Goal: Transaction & Acquisition: Purchase product/service

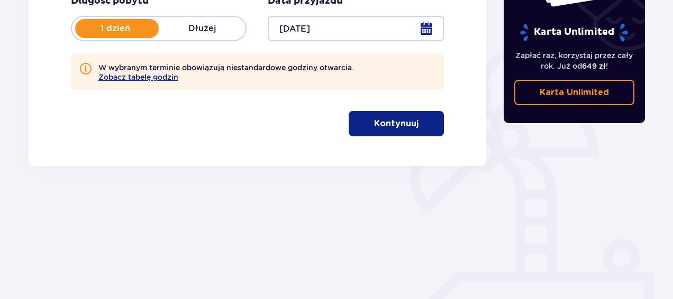
scroll to position [240, 0]
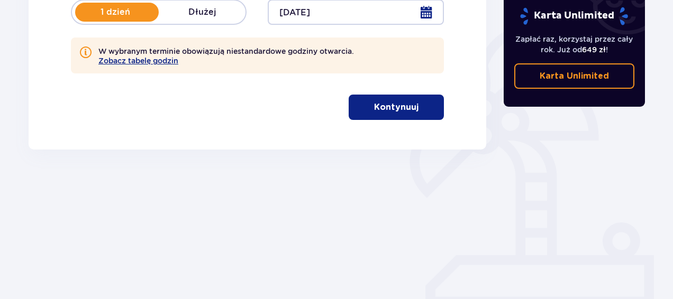
click at [396, 104] on p "Kontynuuj" at bounding box center [396, 108] width 44 height 12
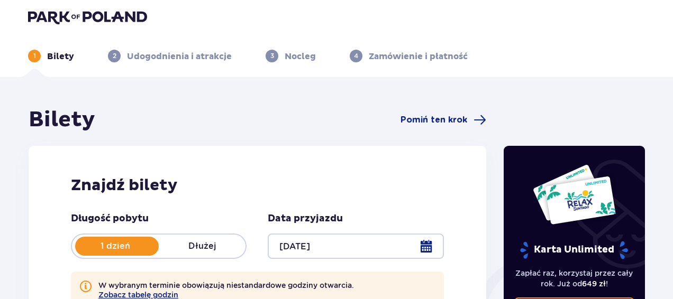
scroll to position [0, 0]
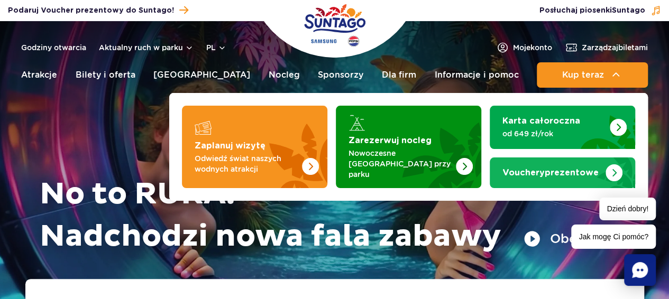
click at [590, 169] on strong "Vouchery prezentowe" at bounding box center [550, 173] width 96 height 8
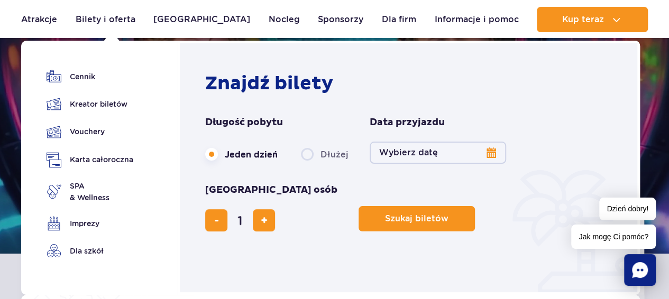
scroll to position [88, 0]
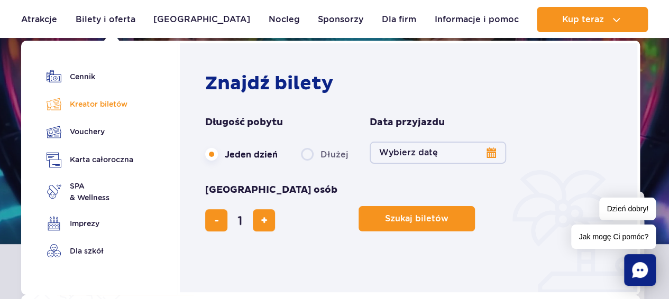
click at [99, 103] on link "Kreator biletów" at bounding box center [90, 104] width 87 height 15
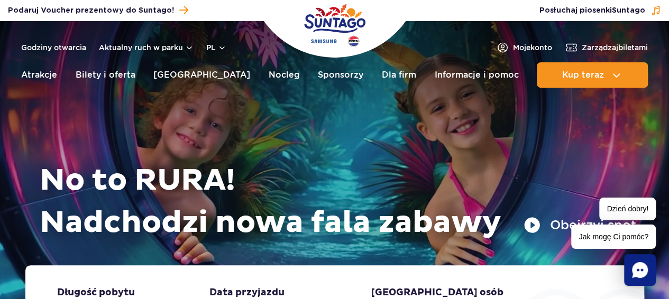
scroll to position [0, 0]
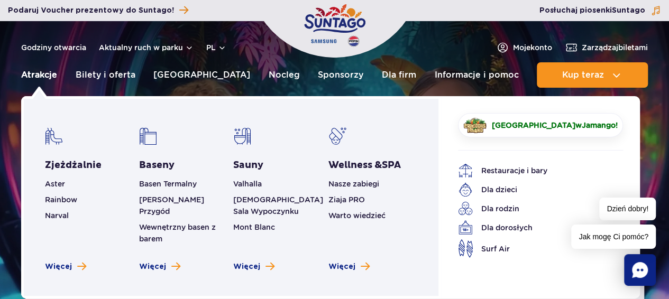
click at [45, 76] on link "Atrakcje" at bounding box center [39, 74] width 36 height 25
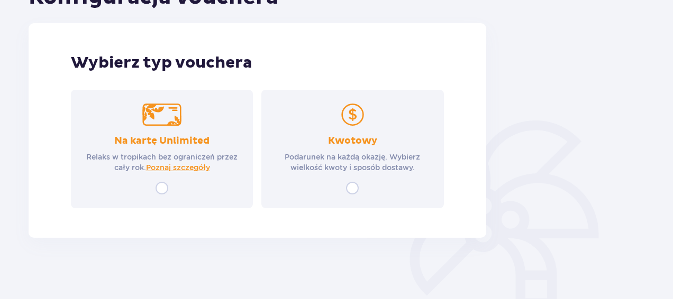
scroll to position [144, 0]
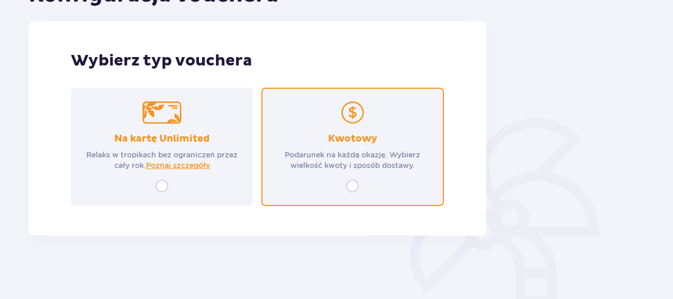
click at [354, 185] on input "radio" at bounding box center [352, 186] width 13 height 13
radio input "true"
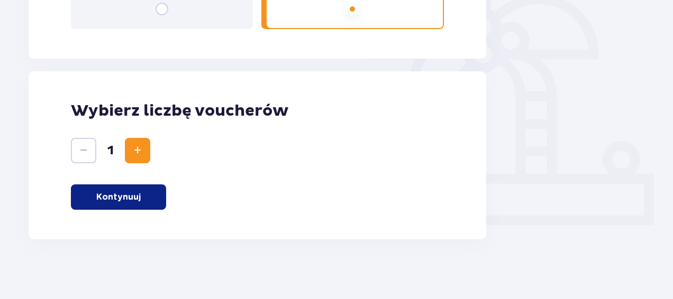
scroll to position [325, 0]
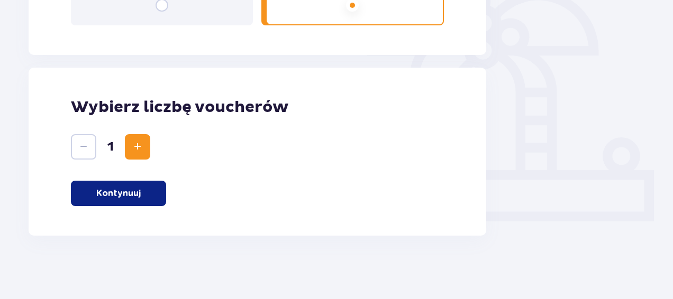
click at [145, 150] on button "Increase" at bounding box center [137, 146] width 25 height 25
click at [134, 196] on p "Kontynuuj" at bounding box center [118, 194] width 44 height 12
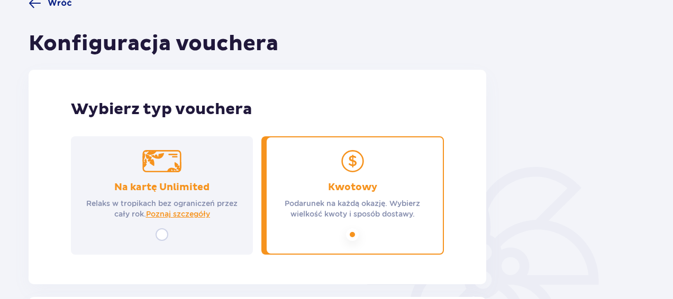
scroll to position [0, 0]
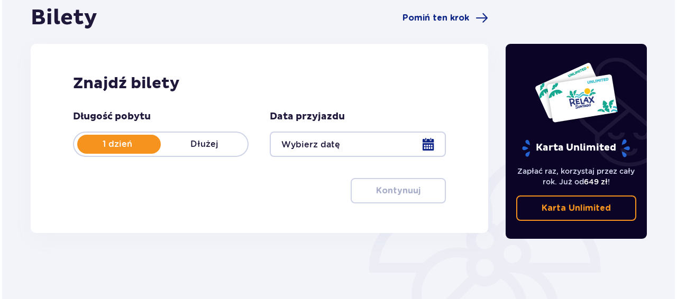
scroll to position [176, 0]
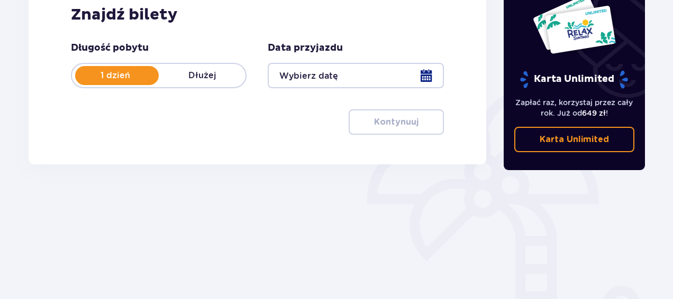
click at [424, 77] on div at bounding box center [356, 75] width 176 height 25
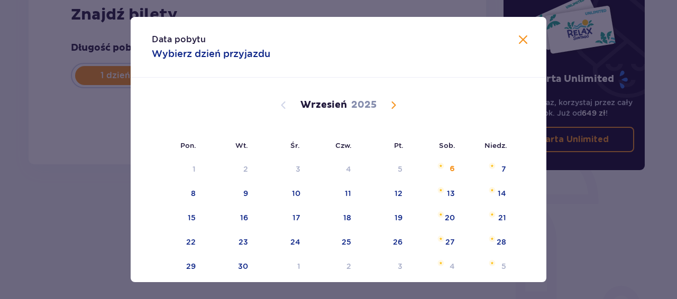
click at [395, 104] on span "Calendar" at bounding box center [393, 105] width 13 height 13
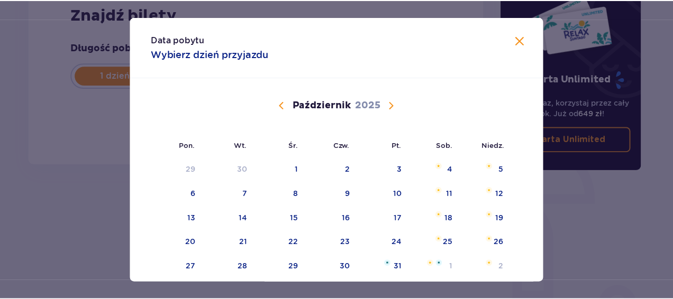
scroll to position [88, 0]
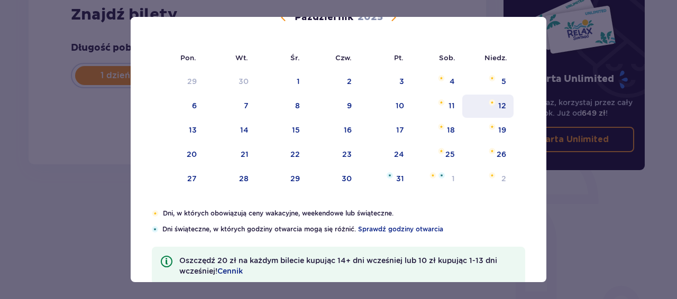
click at [498, 104] on div "12" at bounding box center [502, 105] width 8 height 11
type input "12.10.25"
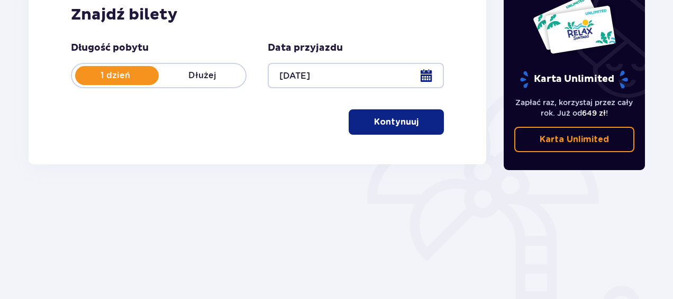
click at [399, 124] on p "Kontynuuj" at bounding box center [396, 122] width 44 height 12
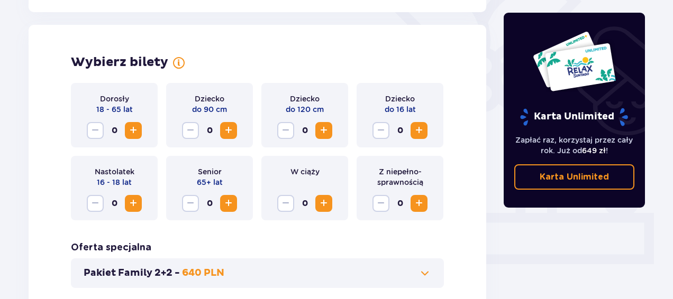
scroll to position [294, 0]
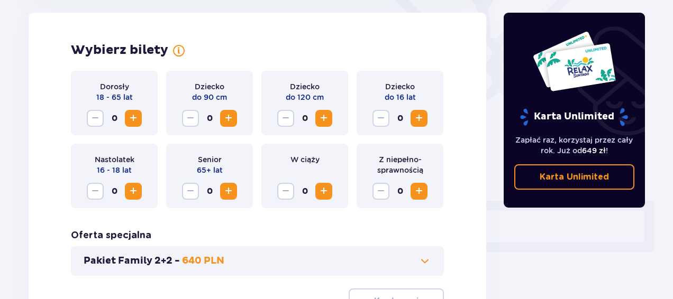
click at [132, 118] on span "Increase" at bounding box center [133, 118] width 13 height 13
click at [327, 117] on span "Increase" at bounding box center [323, 118] width 13 height 13
click at [420, 118] on span "Increase" at bounding box center [418, 118] width 13 height 13
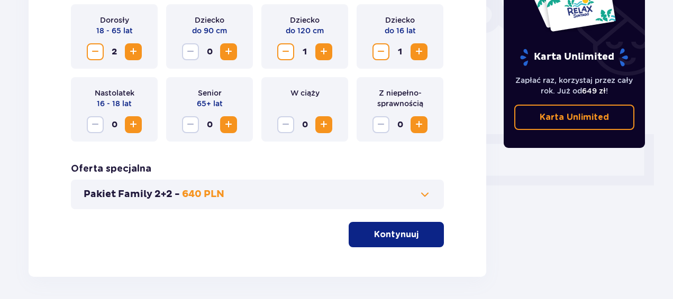
scroll to position [382, 0]
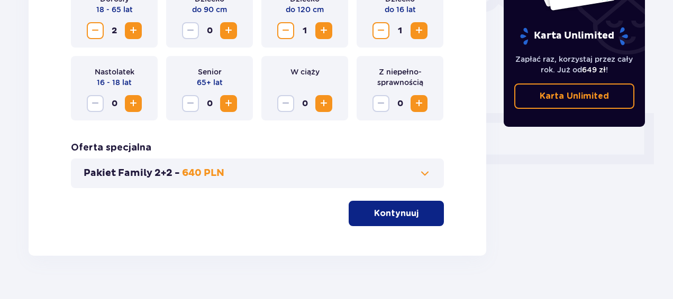
click at [392, 213] on p "Kontynuuj" at bounding box center [396, 214] width 44 height 12
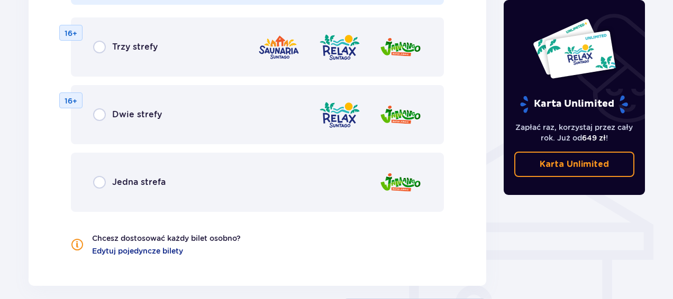
scroll to position [631, 0]
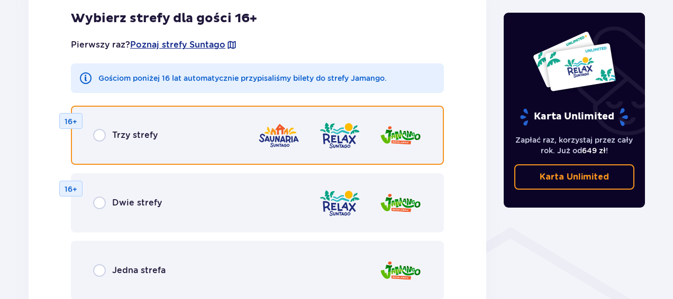
click at [99, 134] on input "radio" at bounding box center [99, 135] width 13 height 13
radio input "true"
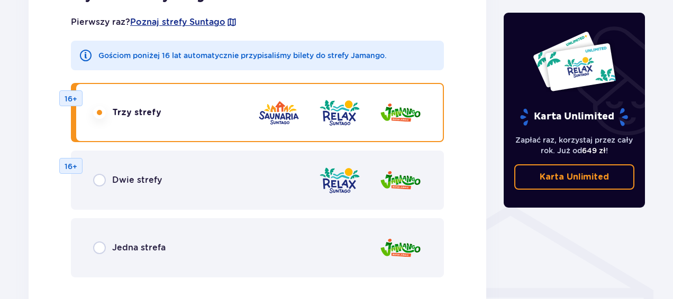
scroll to position [640, 0]
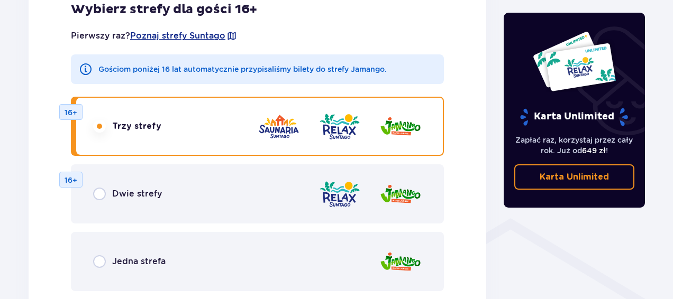
click at [98, 123] on input "radio" at bounding box center [99, 126] width 13 height 13
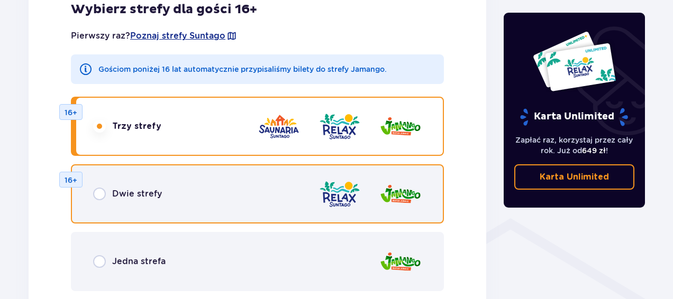
click at [98, 194] on input "radio" at bounding box center [99, 194] width 13 height 13
radio input "true"
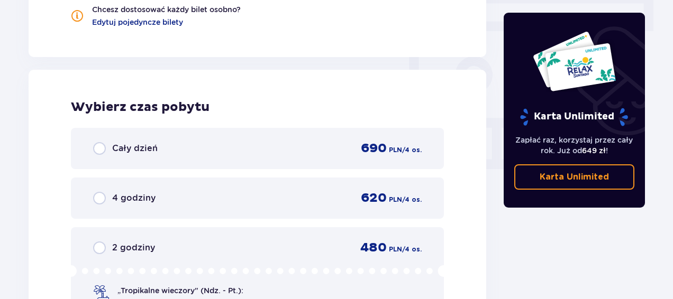
scroll to position [993, 0]
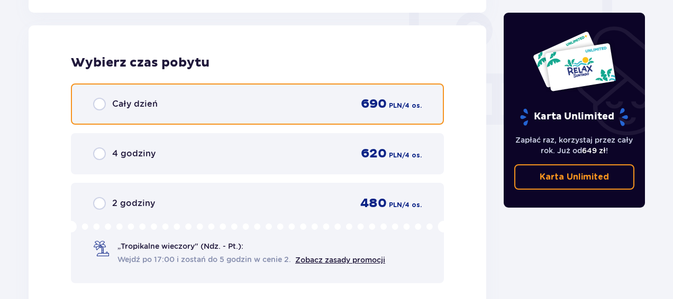
click at [100, 106] on input "radio" at bounding box center [99, 104] width 13 height 13
radio input "true"
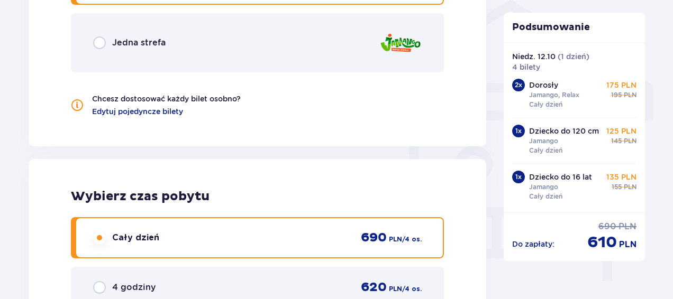
scroll to position [683, 0]
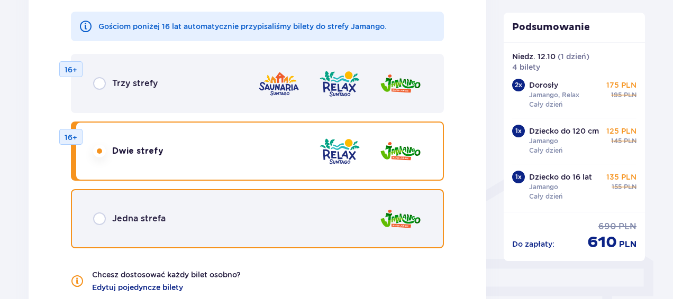
click at [102, 218] on input "radio" at bounding box center [99, 219] width 13 height 13
radio input "true"
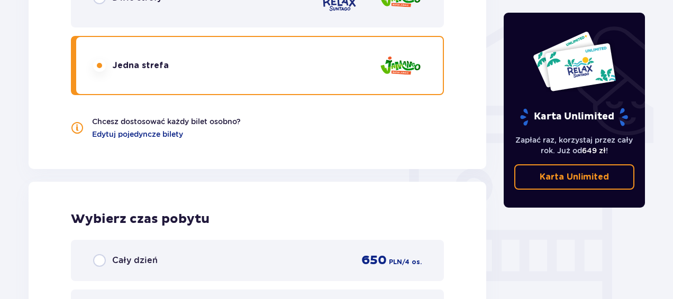
scroll to position [881, 0]
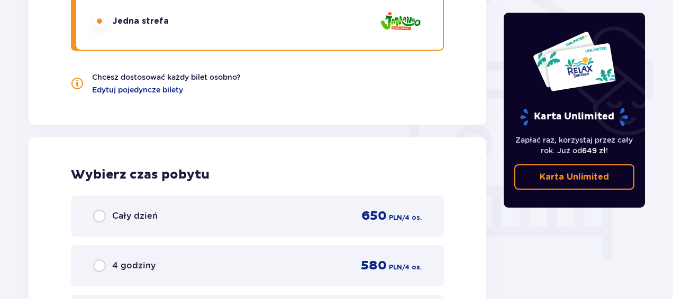
click at [397, 22] on img at bounding box center [400, 21] width 42 height 30
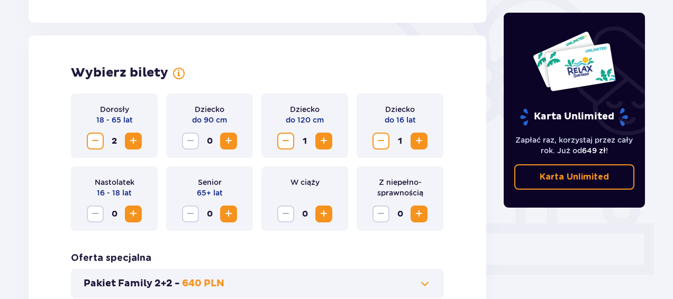
scroll to position [0, 0]
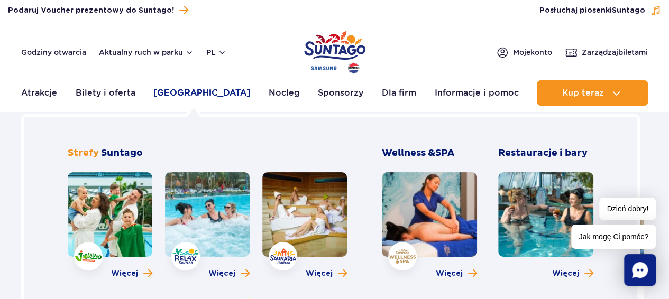
click at [187, 94] on link "[GEOGRAPHIC_DATA]" at bounding box center [201, 92] width 97 height 25
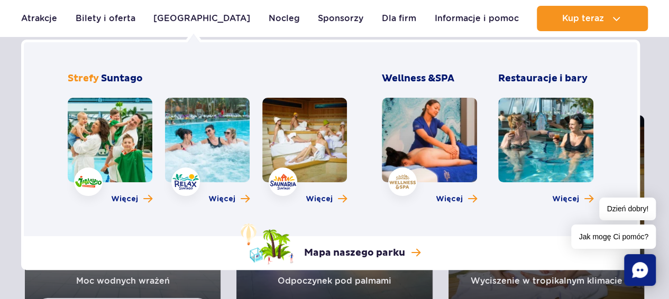
scroll to position [176, 0]
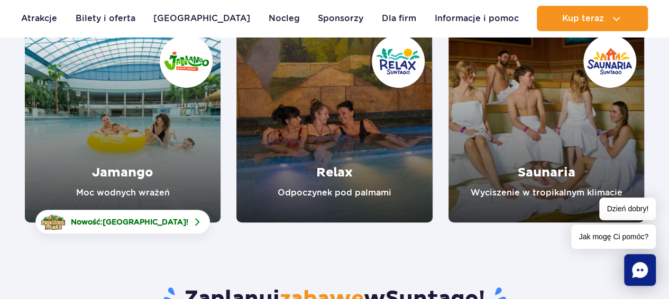
click at [128, 156] on link "Jamango" at bounding box center [123, 125] width 196 height 196
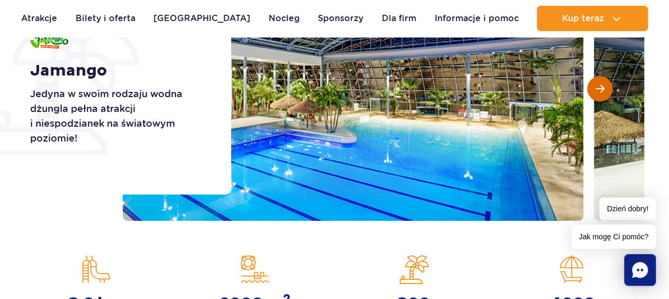
scroll to position [176, 0]
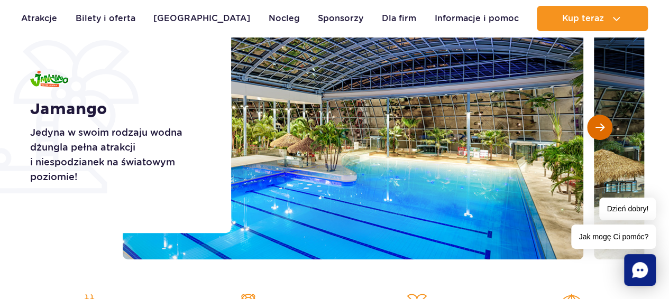
click at [603, 127] on span "Następny slajd" at bounding box center [599, 128] width 9 height 10
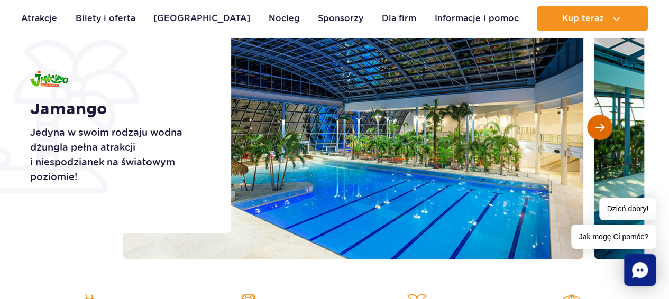
click at [602, 125] on span "Następny slajd" at bounding box center [599, 128] width 9 height 10
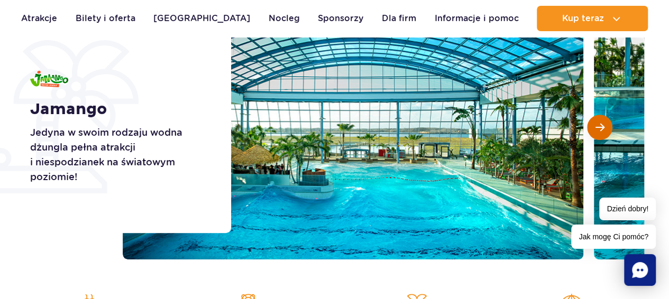
click at [603, 127] on span "Następny slajd" at bounding box center [599, 128] width 9 height 10
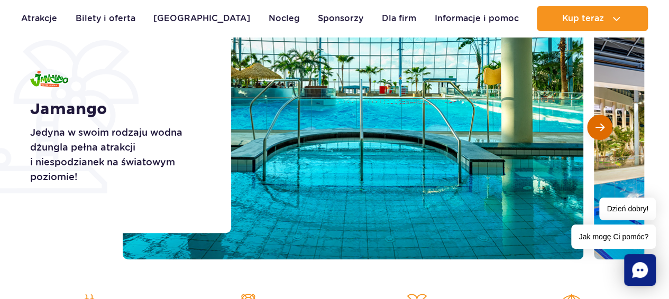
click at [603, 127] on span "Następny slajd" at bounding box center [599, 128] width 9 height 10
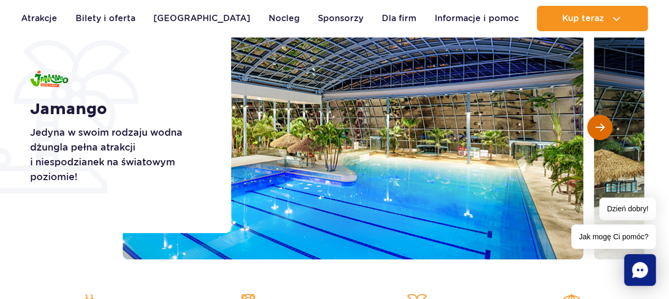
click at [603, 127] on span "Następny slajd" at bounding box center [599, 128] width 9 height 10
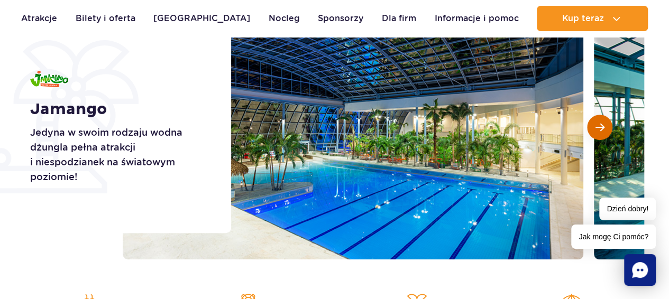
click at [603, 127] on span "Następny slajd" at bounding box center [599, 128] width 9 height 10
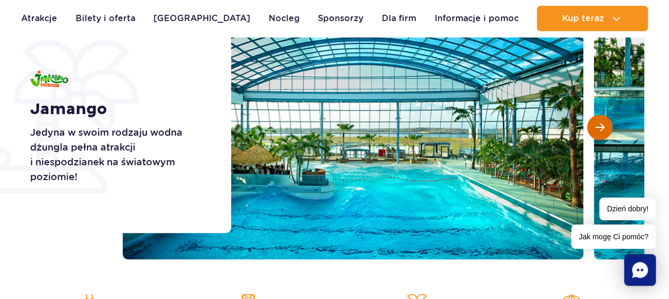
click at [603, 127] on span "Następny slajd" at bounding box center [599, 128] width 9 height 10
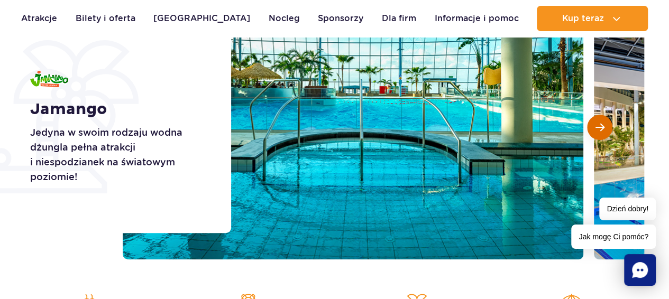
click at [603, 127] on span "Następny slajd" at bounding box center [599, 128] width 9 height 10
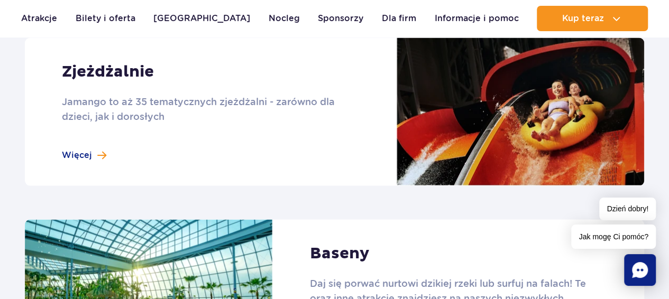
scroll to position [969, 0]
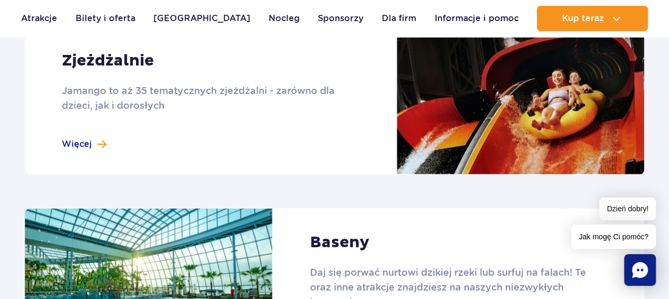
click at [74, 142] on link at bounding box center [334, 100] width 619 height 148
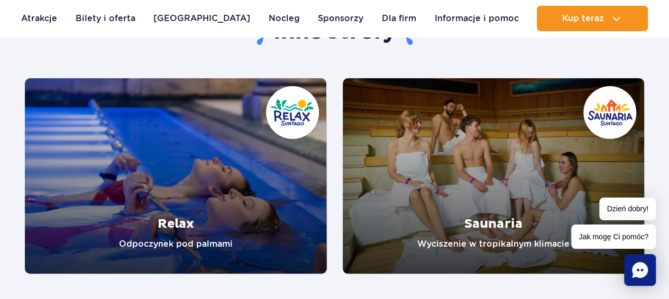
scroll to position [2291, 0]
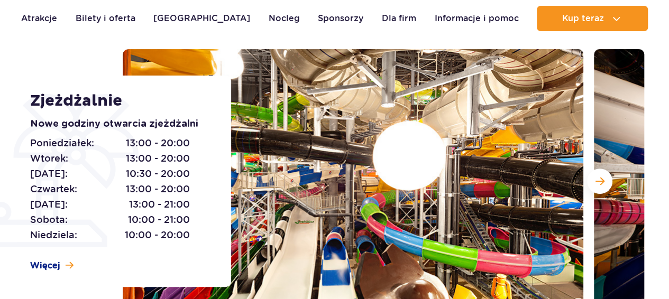
scroll to position [176, 0]
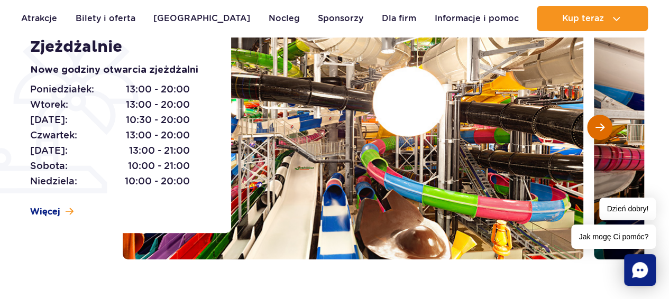
click at [601, 125] on span "Następny slajd" at bounding box center [599, 128] width 9 height 10
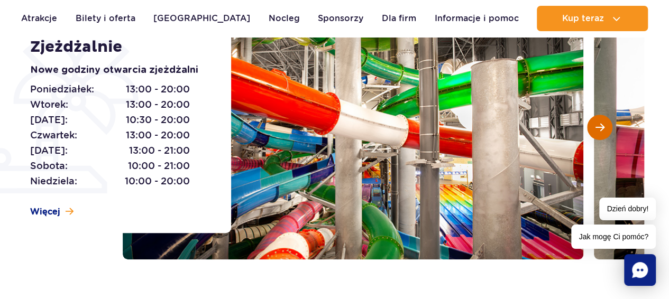
click at [602, 127] on span "Następny slajd" at bounding box center [599, 128] width 9 height 10
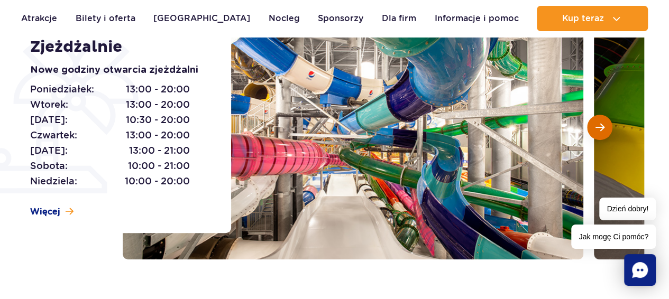
click at [599, 126] on span "Następny slajd" at bounding box center [599, 128] width 9 height 10
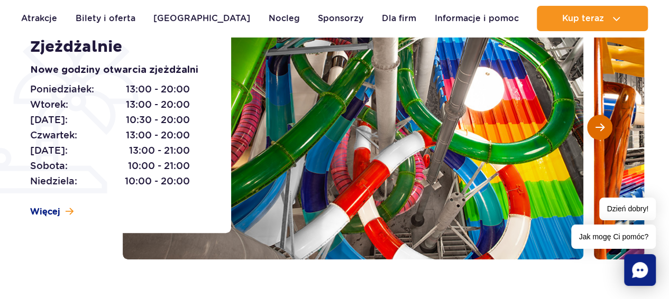
click at [599, 126] on span "Następny slajd" at bounding box center [599, 128] width 9 height 10
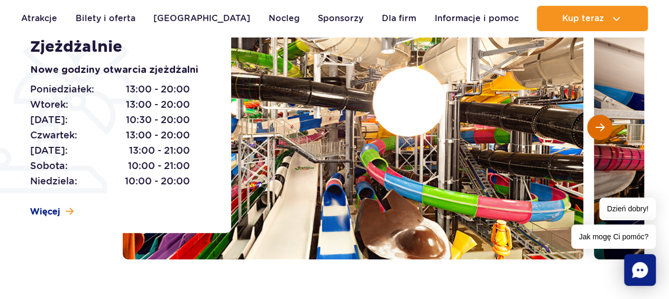
click at [599, 126] on span "Następny slajd" at bounding box center [599, 128] width 9 height 10
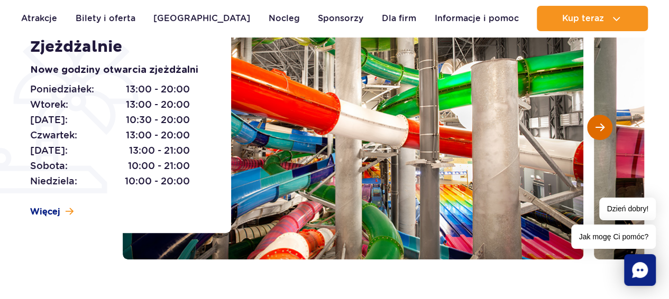
click at [599, 128] on span "Następny slajd" at bounding box center [599, 128] width 9 height 10
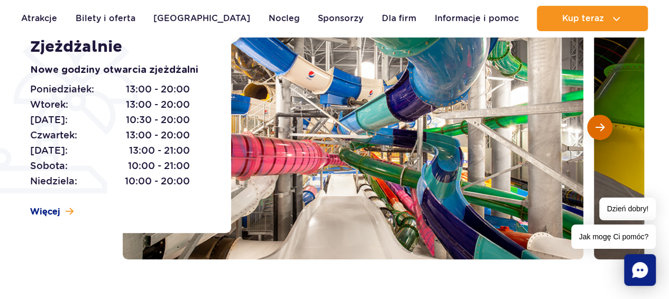
click at [593, 130] on button "Następny slajd" at bounding box center [599, 127] width 25 height 25
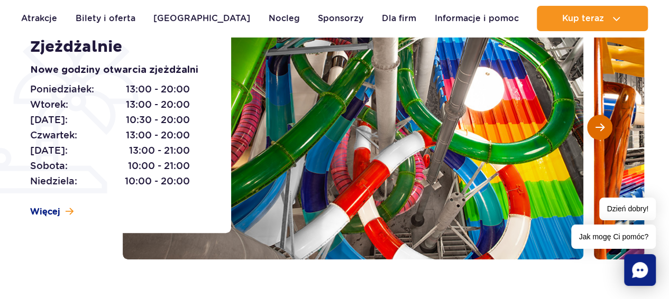
click at [595, 130] on span "Następny slajd" at bounding box center [599, 128] width 9 height 10
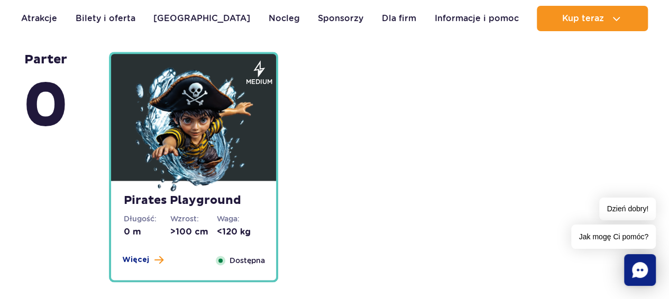
scroll to position [2644, 0]
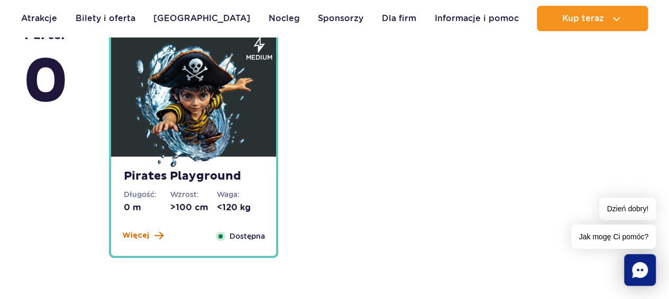
click at [140, 236] on span "Więcej" at bounding box center [135, 236] width 27 height 11
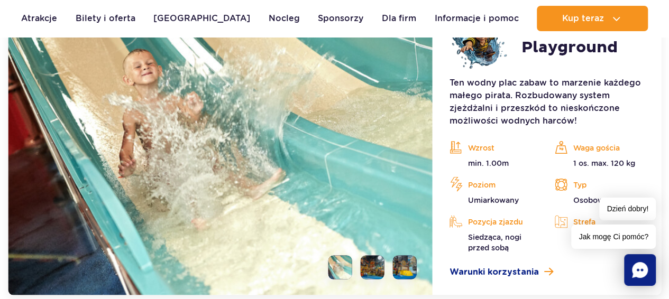
scroll to position [2950, 0]
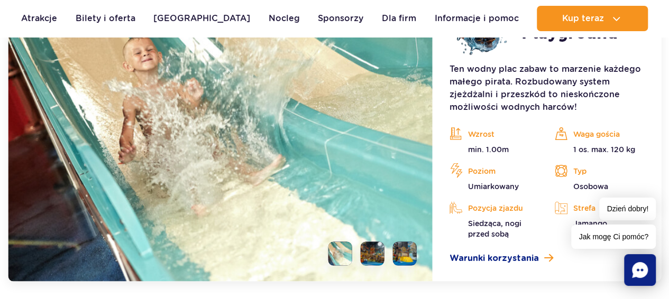
click at [381, 249] on li at bounding box center [373, 254] width 24 height 24
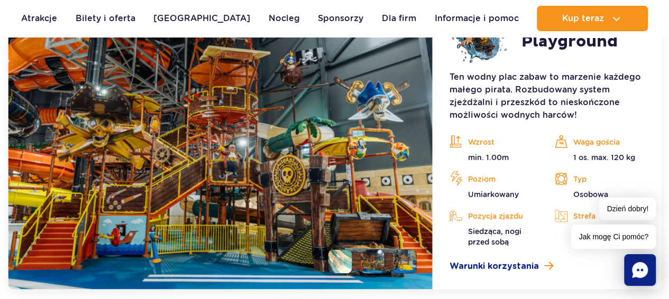
scroll to position [2686, 0]
